Goal: Book appointment/travel/reservation

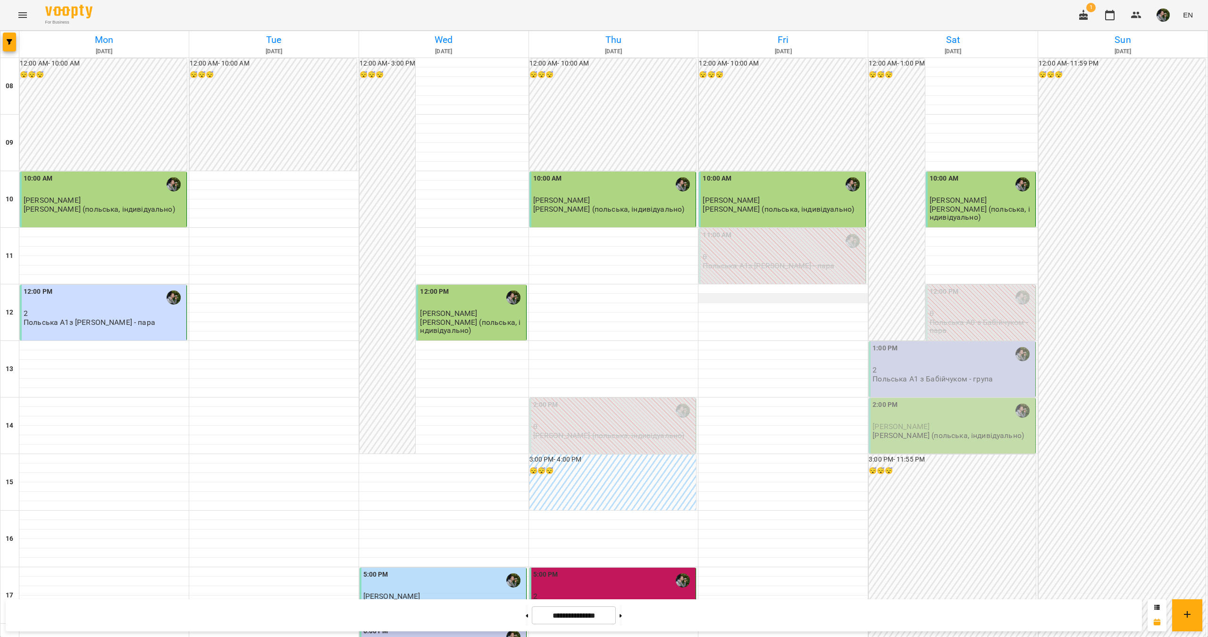
scroll to position [142, 0]
click at [943, 366] on p "2" at bounding box center [952, 370] width 161 height 8
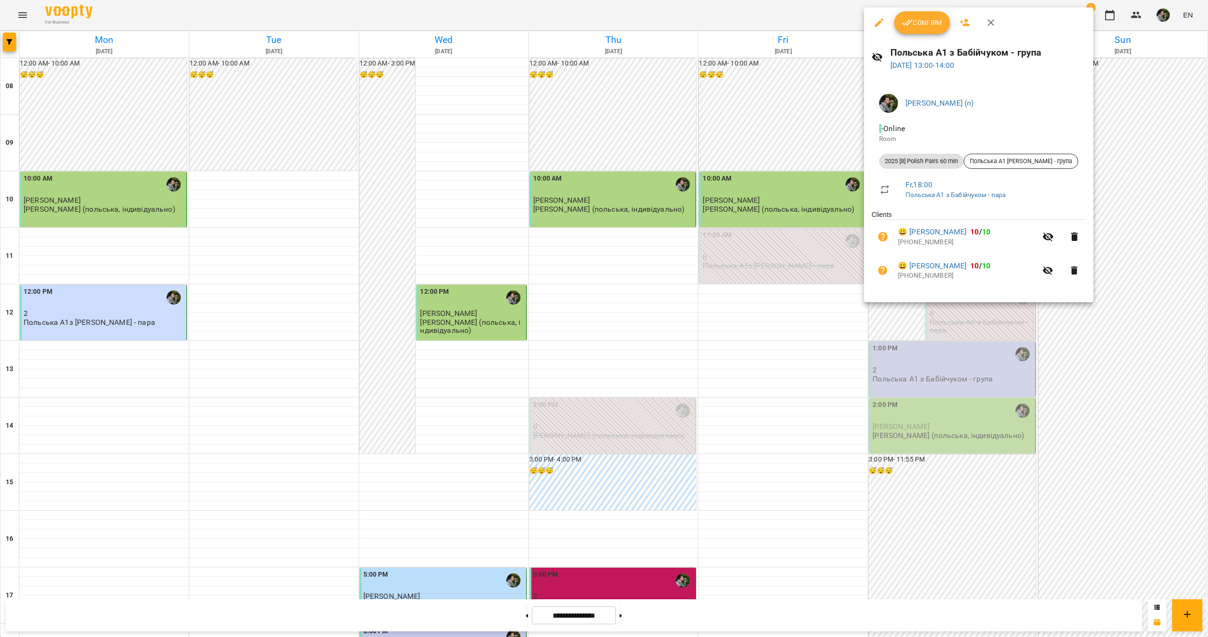
click at [910, 25] on icon "button" at bounding box center [907, 22] width 11 height 11
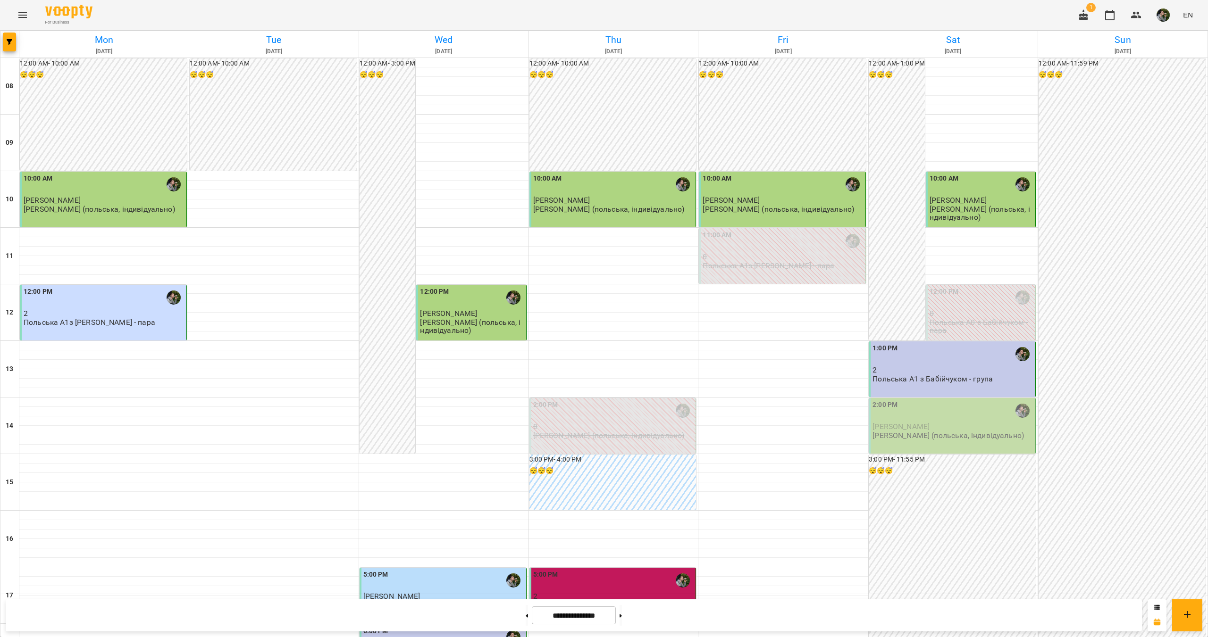
click at [926, 436] on p "[PERSON_NAME] (польська, індивідуально)" at bounding box center [947, 436] width 151 height 8
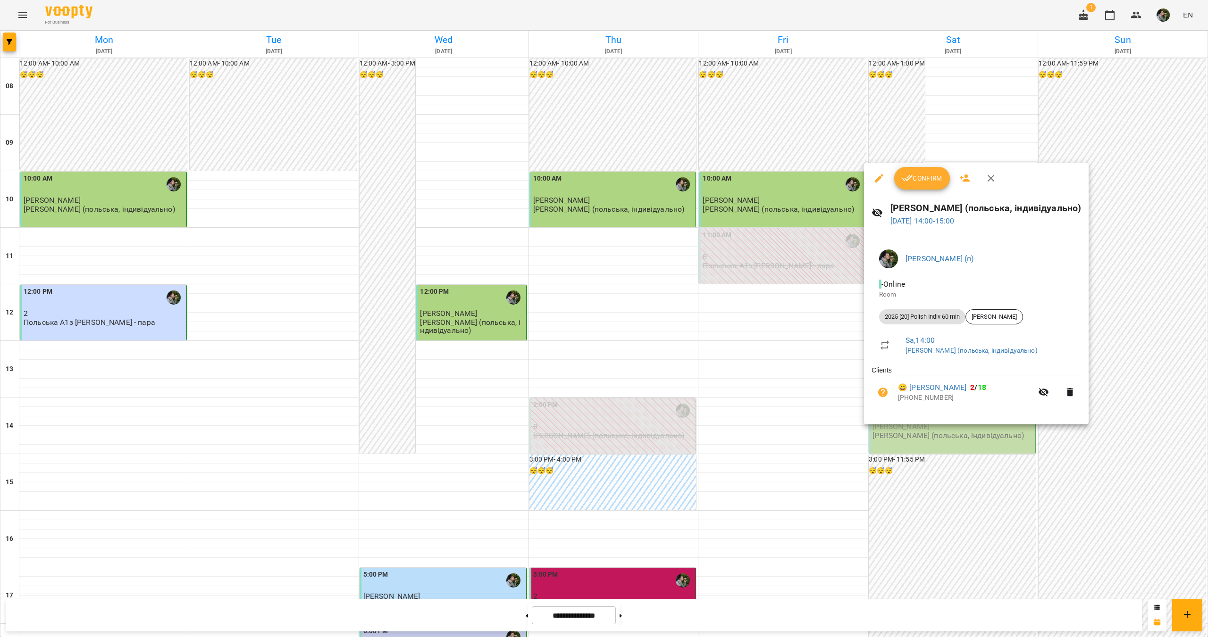
click at [936, 184] on span "Confirm" at bounding box center [922, 178] width 41 height 11
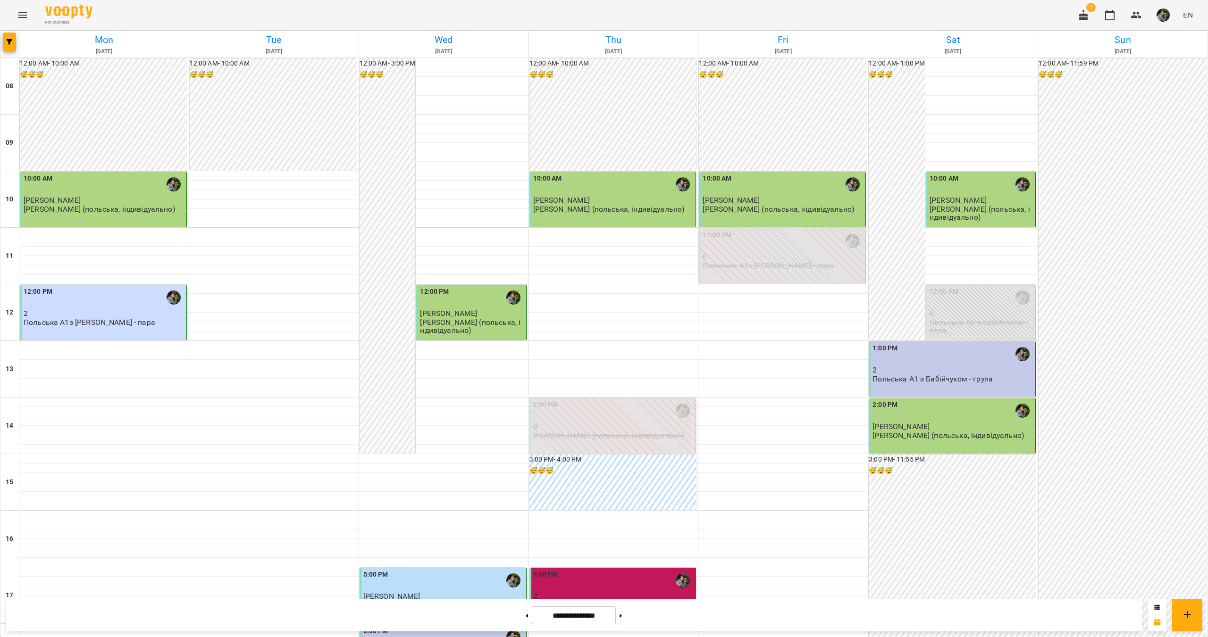
click at [622, 610] on button at bounding box center [620, 615] width 2 height 21
type input "**********"
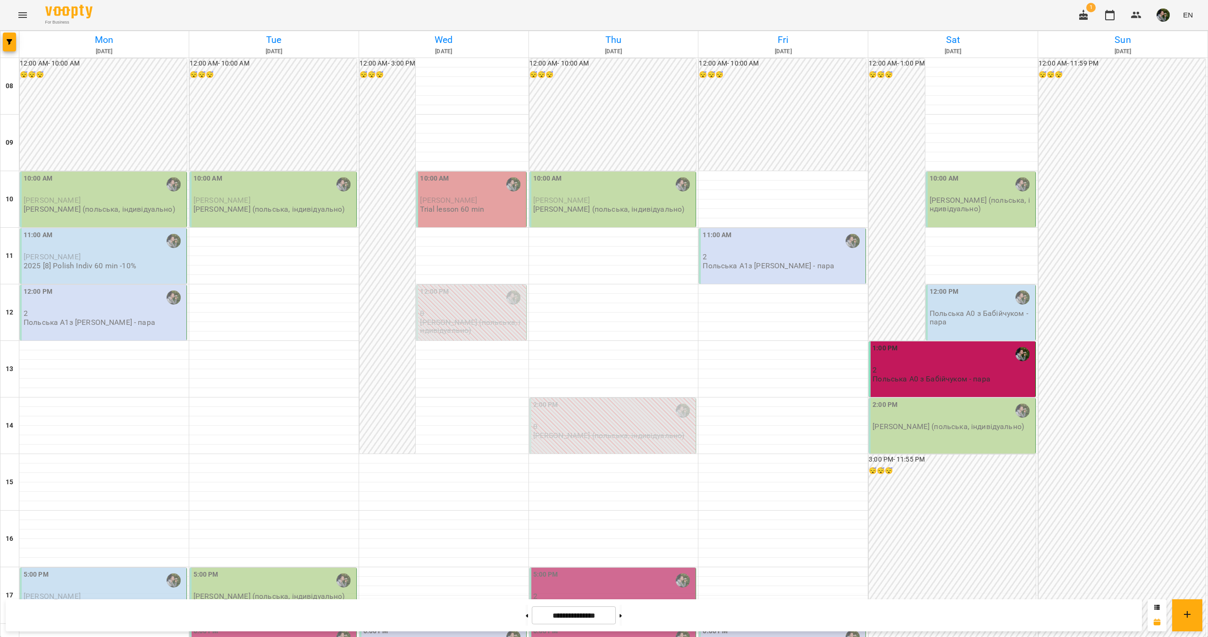
scroll to position [218, 0]
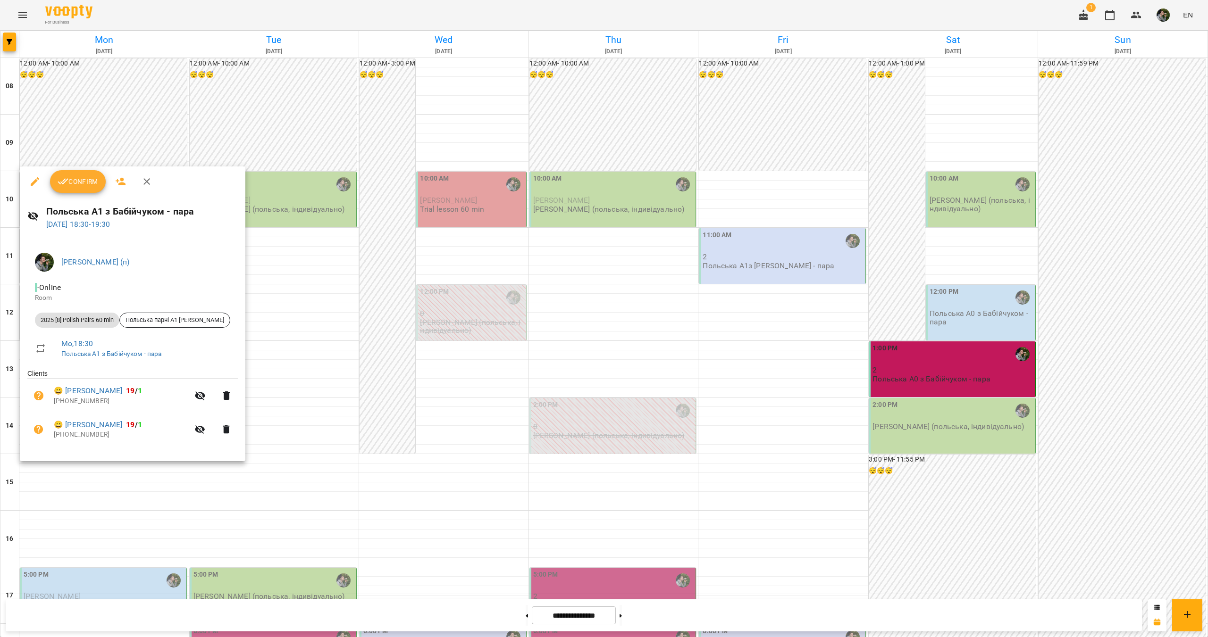
drag, startPoint x: 139, startPoint y: 518, endPoint x: 132, endPoint y: 509, distance: 11.9
click at [139, 518] on div at bounding box center [604, 318] width 1208 height 637
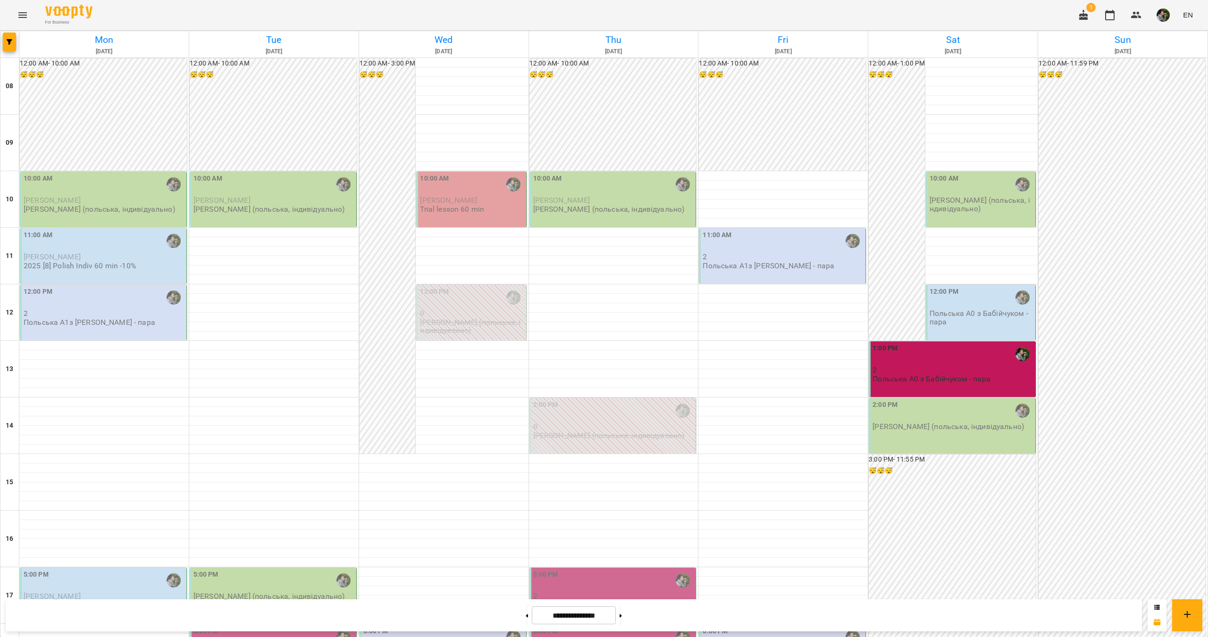
scroll to position [283, 0]
